Goal: Task Accomplishment & Management: Use online tool/utility

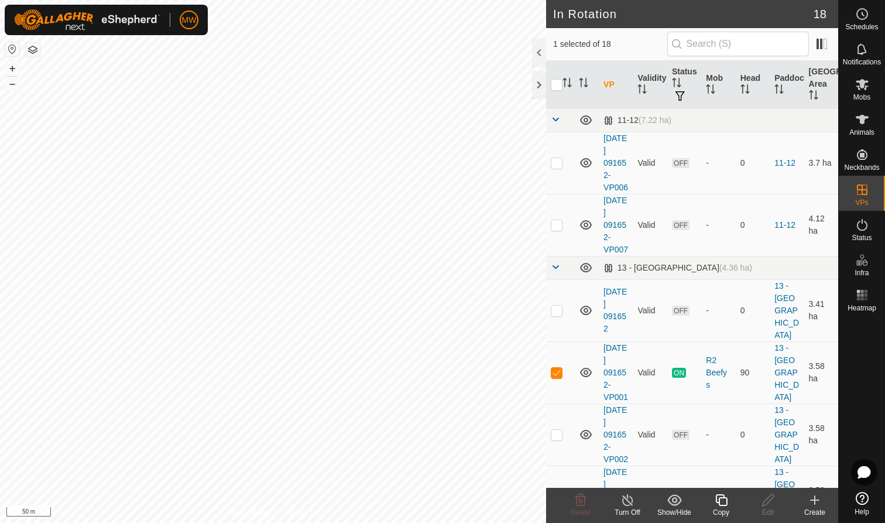
click at [722, 504] on icon at bounding box center [721, 500] width 15 height 14
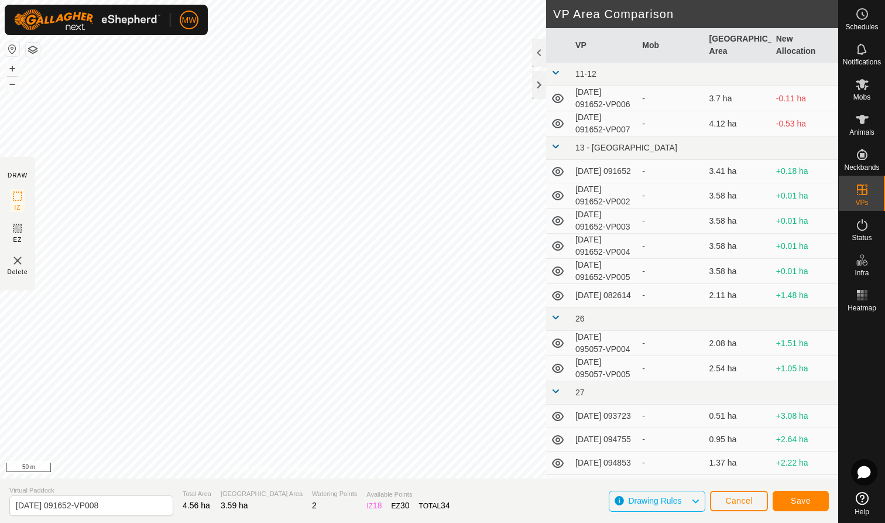
click at [801, 501] on span "Save" at bounding box center [801, 500] width 20 height 9
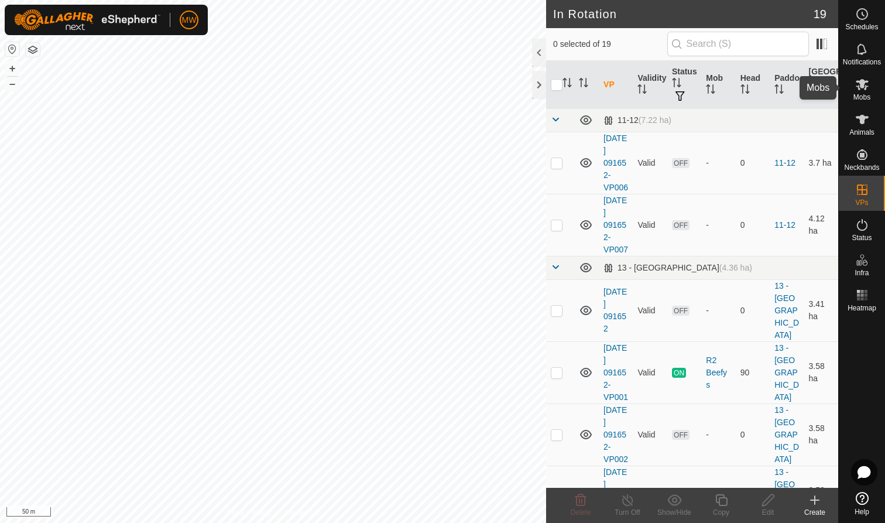
click at [860, 82] on icon at bounding box center [862, 84] width 13 height 11
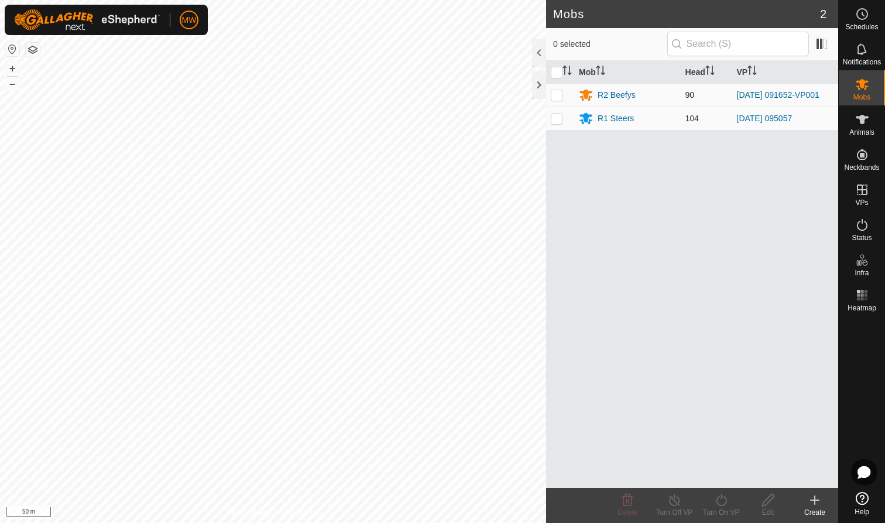
click at [556, 96] on p-checkbox at bounding box center [557, 94] width 12 height 9
checkbox input "true"
click at [721, 508] on div "Turn On VP" at bounding box center [721, 512] width 47 height 11
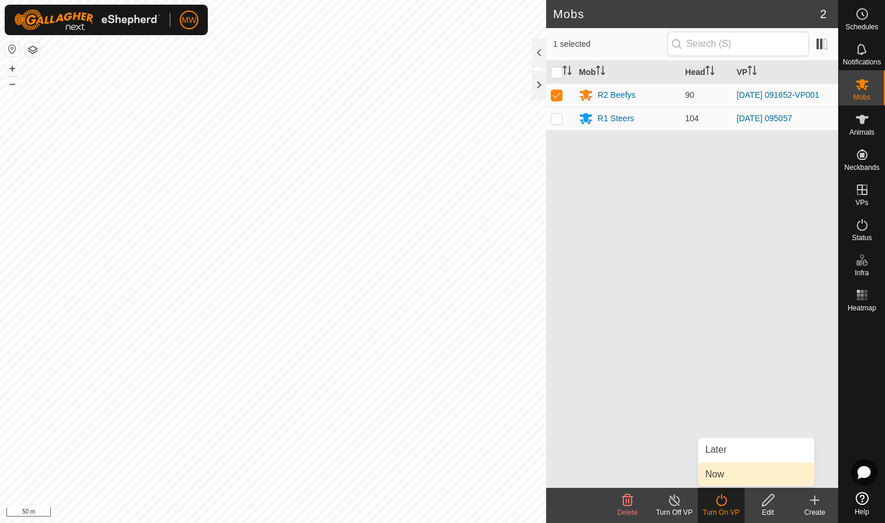
click at [725, 472] on link "Now" at bounding box center [756, 473] width 116 height 23
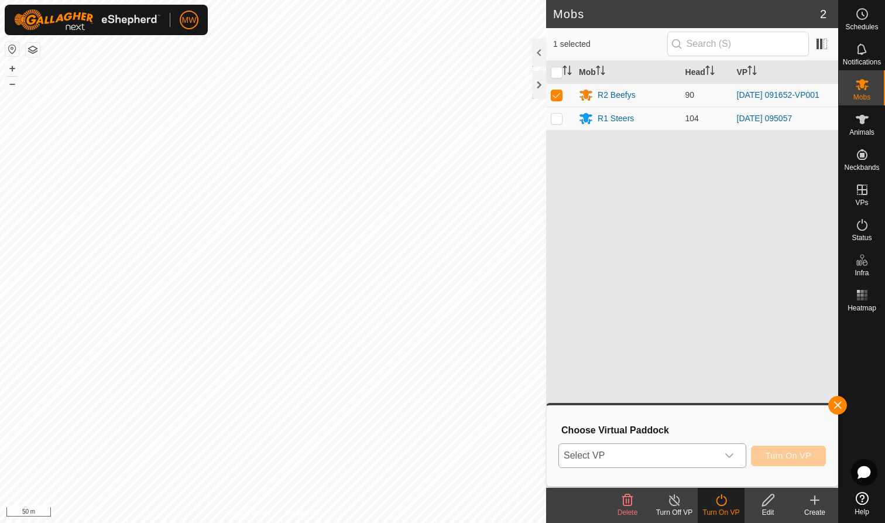
click at [732, 454] on icon "dropdown trigger" at bounding box center [729, 455] width 9 height 9
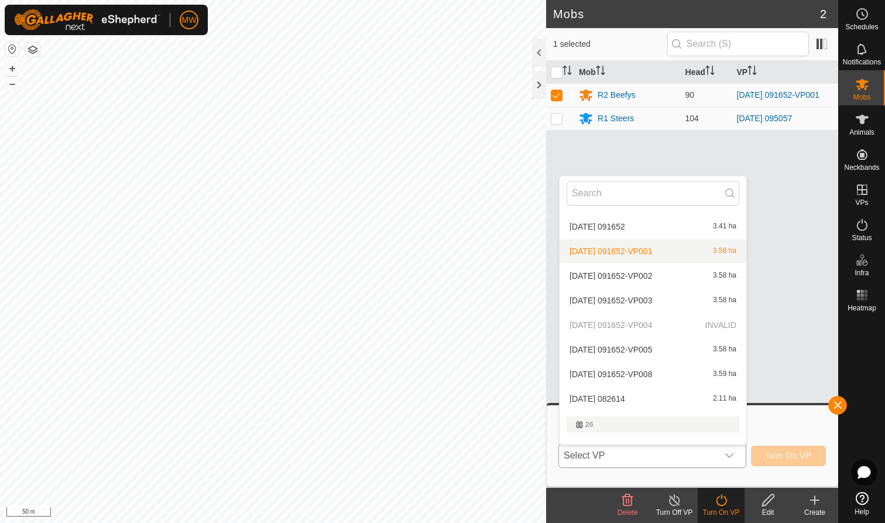
scroll to position [94, 0]
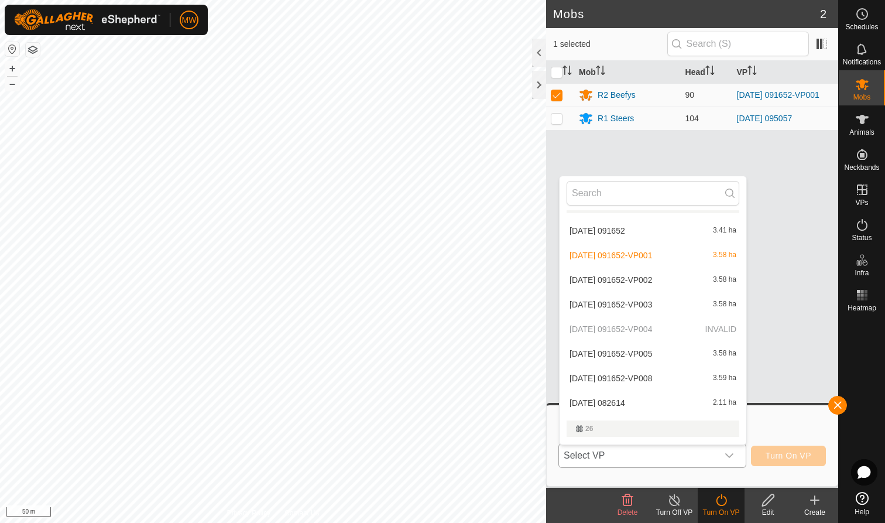
click at [613, 381] on li "[DATE] 091652-VP008 3.59 ha" at bounding box center [653, 377] width 187 height 23
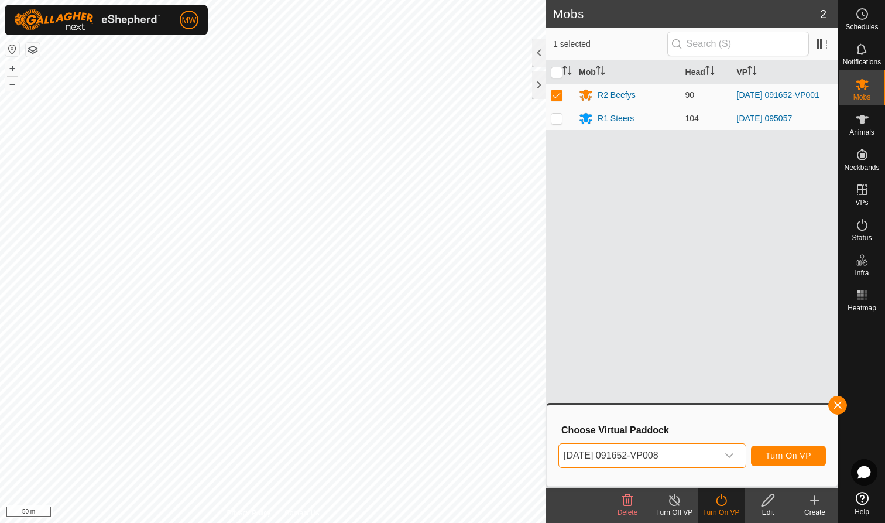
click at [784, 454] on span "Turn On VP" at bounding box center [789, 455] width 46 height 9
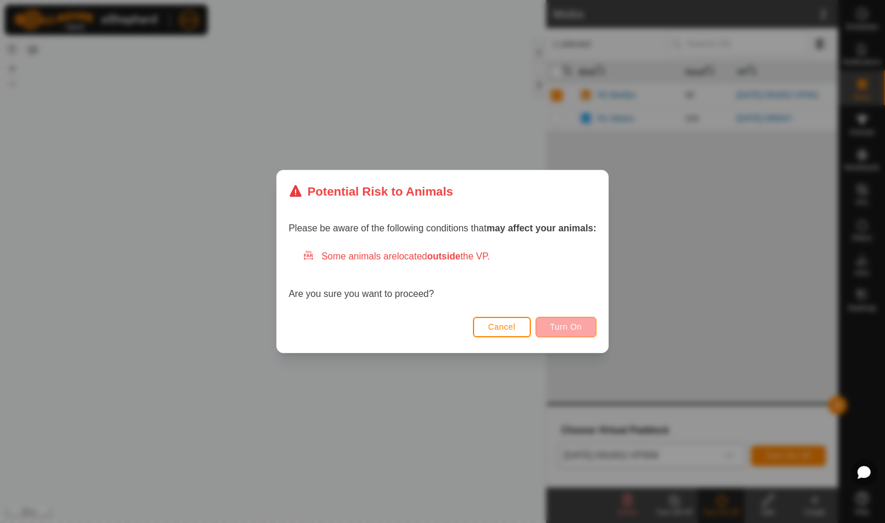
click at [567, 325] on span "Turn On" at bounding box center [566, 326] width 32 height 9
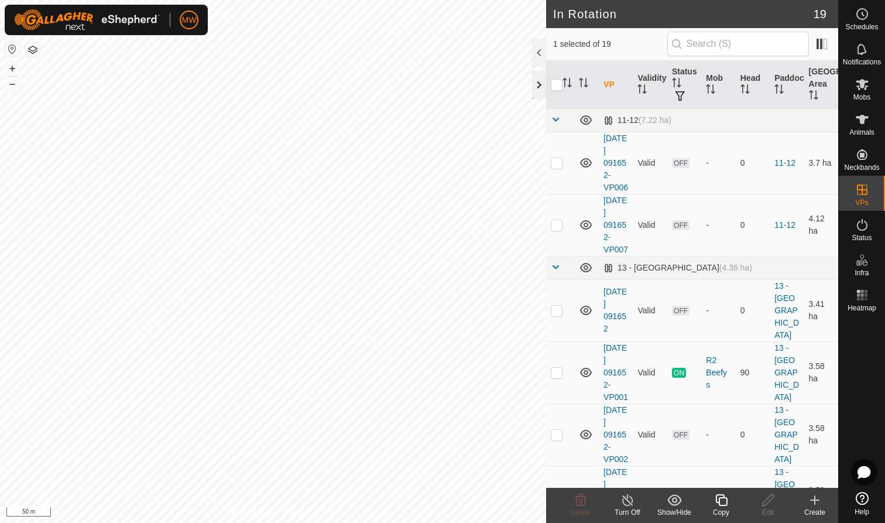
checkbox input "false"
click at [579, 502] on icon at bounding box center [580, 500] width 11 height 12
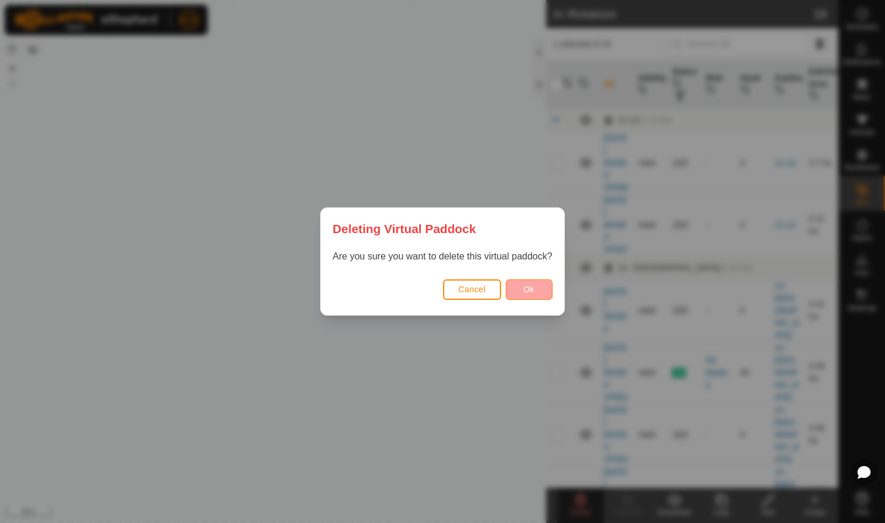
click at [532, 287] on span "Ok" at bounding box center [528, 288] width 11 height 9
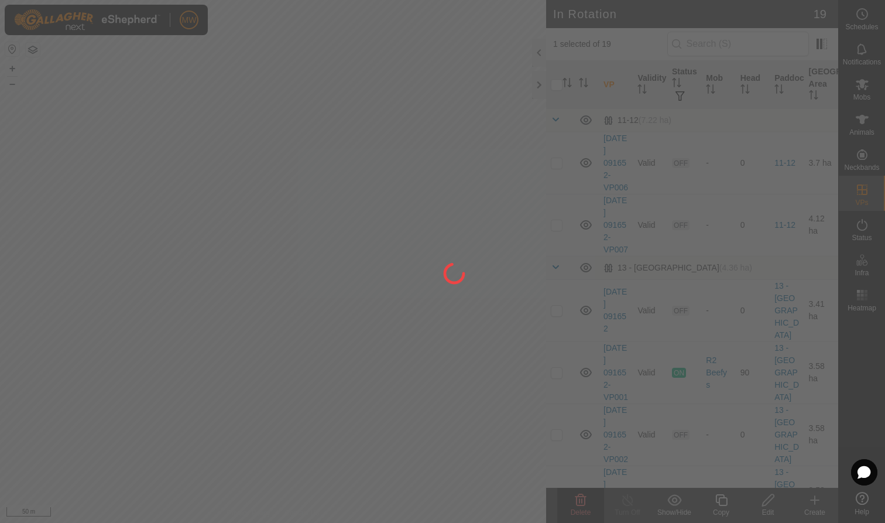
checkbox input "false"
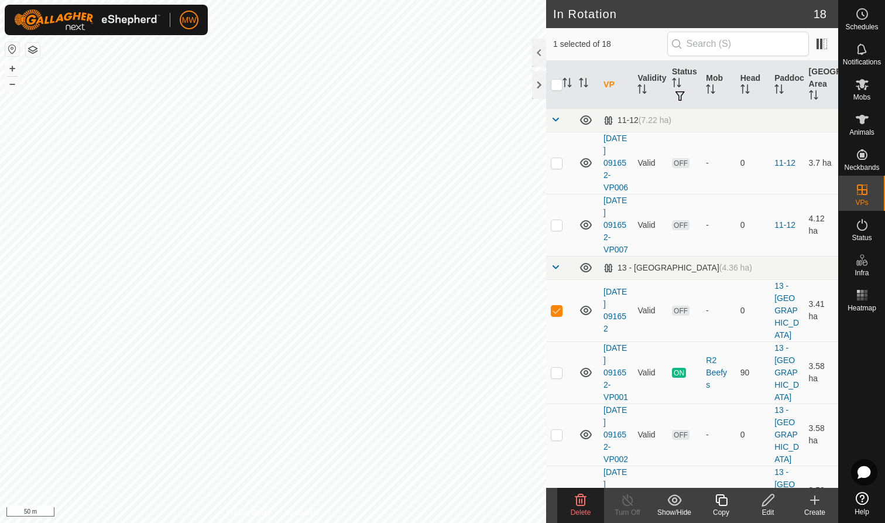
click at [580, 501] on icon at bounding box center [580, 500] width 11 height 12
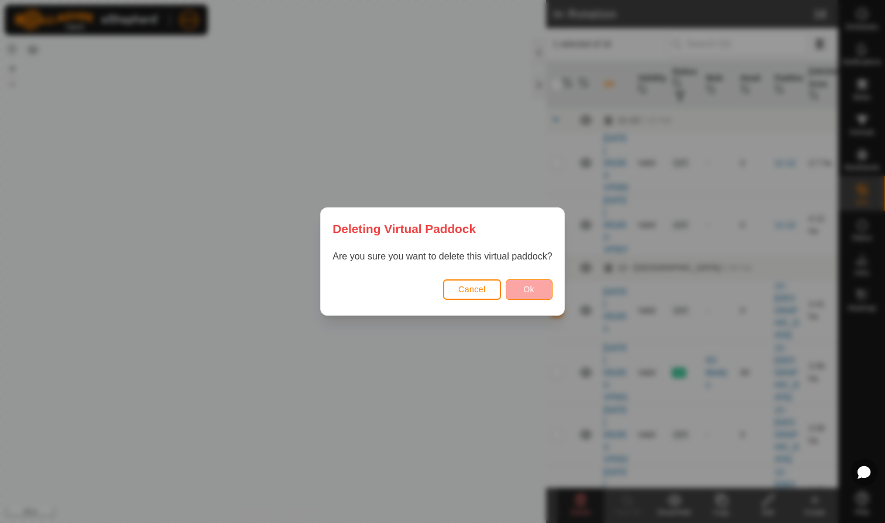
click at [537, 290] on button "Ok" at bounding box center [529, 289] width 47 height 20
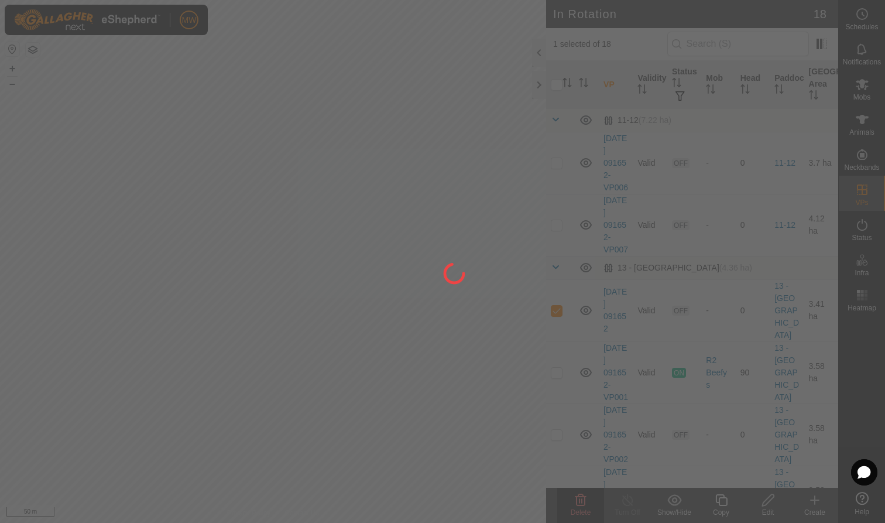
checkbox input "false"
